Goal: Task Accomplishment & Management: Use online tool/utility

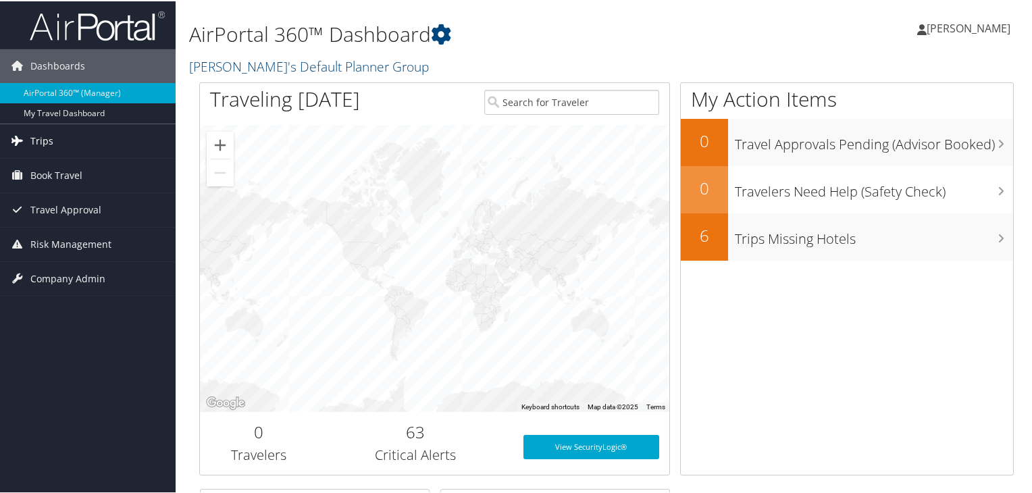
click at [62, 134] on link "Trips" at bounding box center [88, 140] width 176 height 34
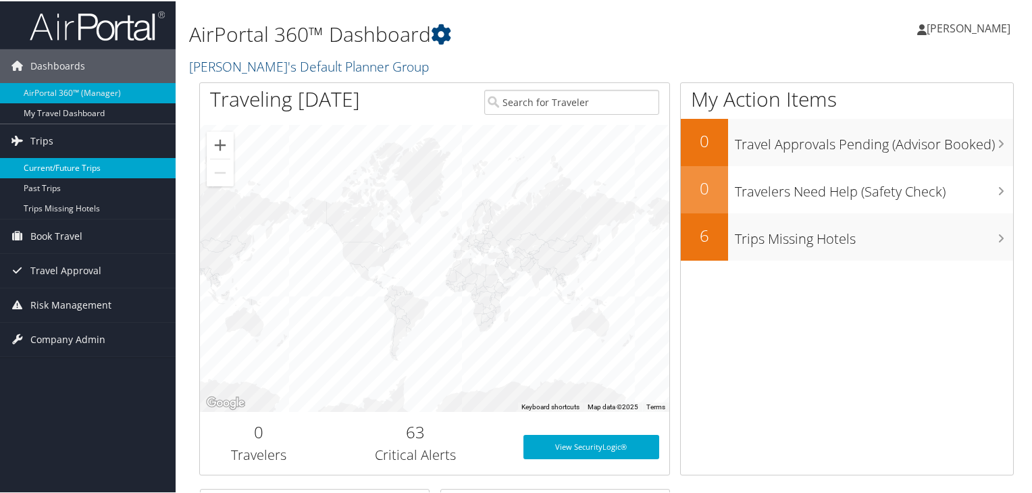
click at [81, 168] on link "Current/Future Trips" at bounding box center [88, 167] width 176 height 20
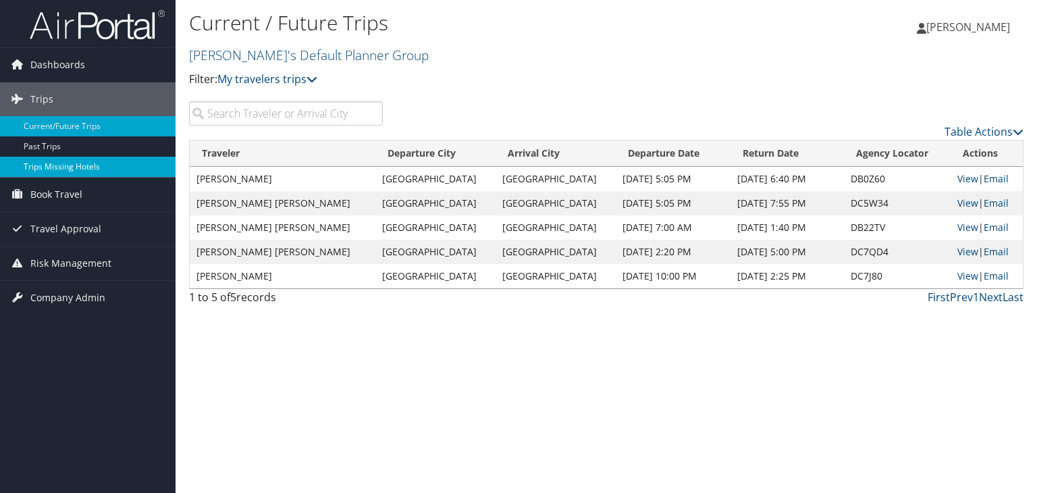
click at [55, 163] on link "Trips Missing Hotels" at bounding box center [88, 167] width 176 height 20
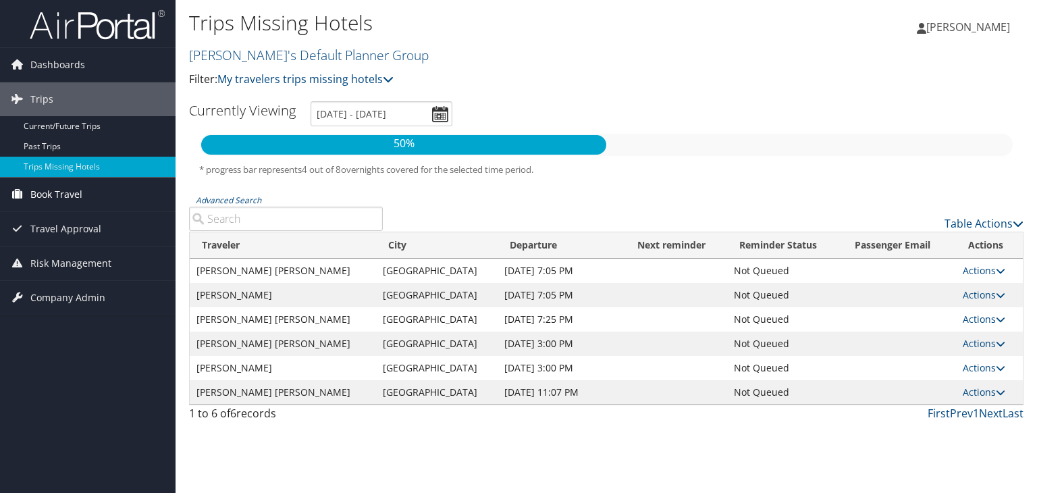
click at [40, 184] on span "Book Travel" at bounding box center [56, 195] width 52 height 34
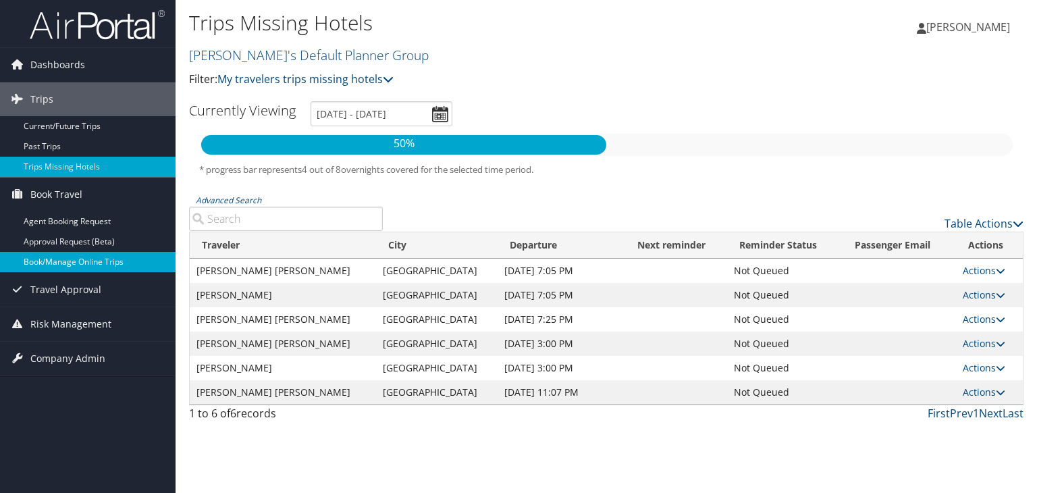
click at [89, 252] on link "Book/Manage Online Trips" at bounding box center [88, 262] width 176 height 20
